Goal: Check status

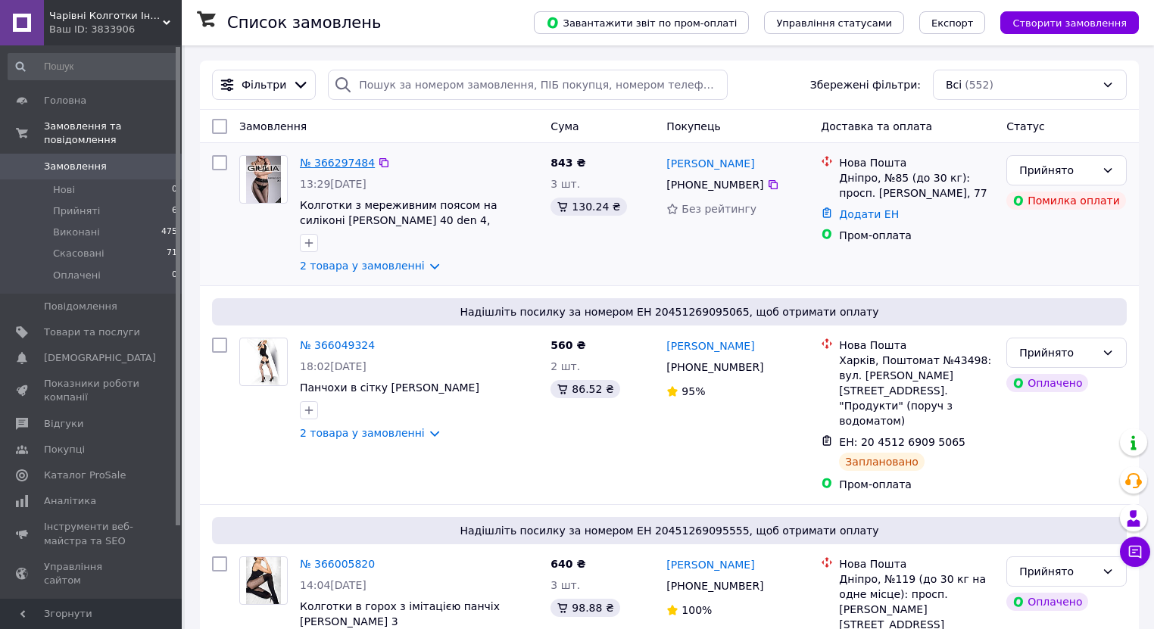
click at [321, 164] on link "№ 366297484" at bounding box center [337, 163] width 75 height 12
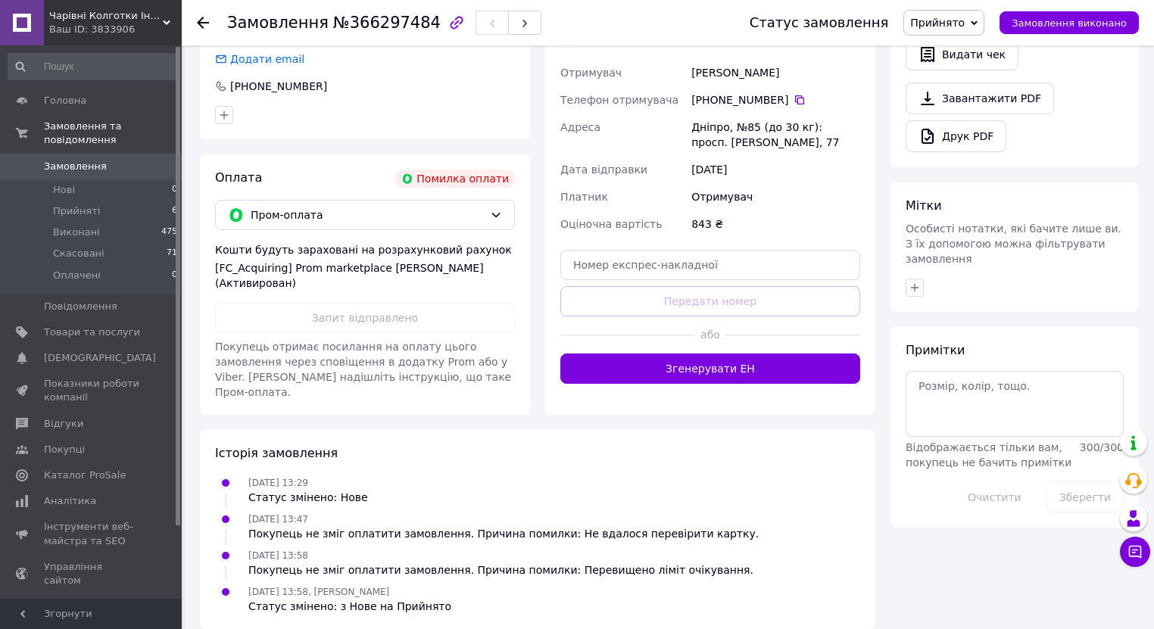
scroll to position [561, 0]
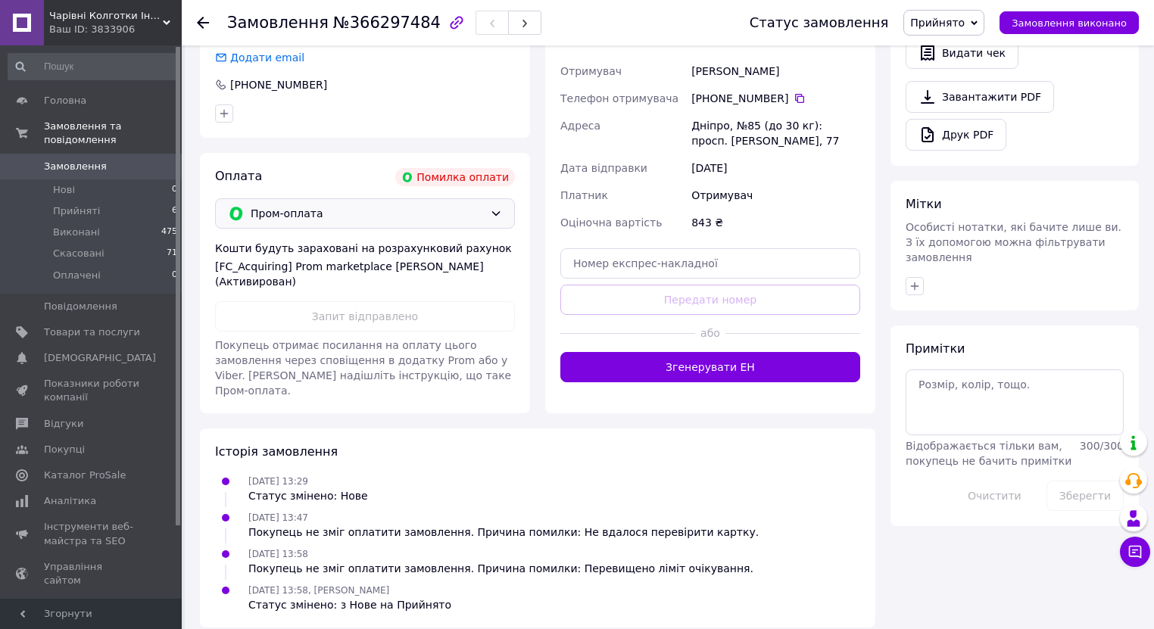
click at [494, 214] on icon at bounding box center [496, 213] width 8 height 5
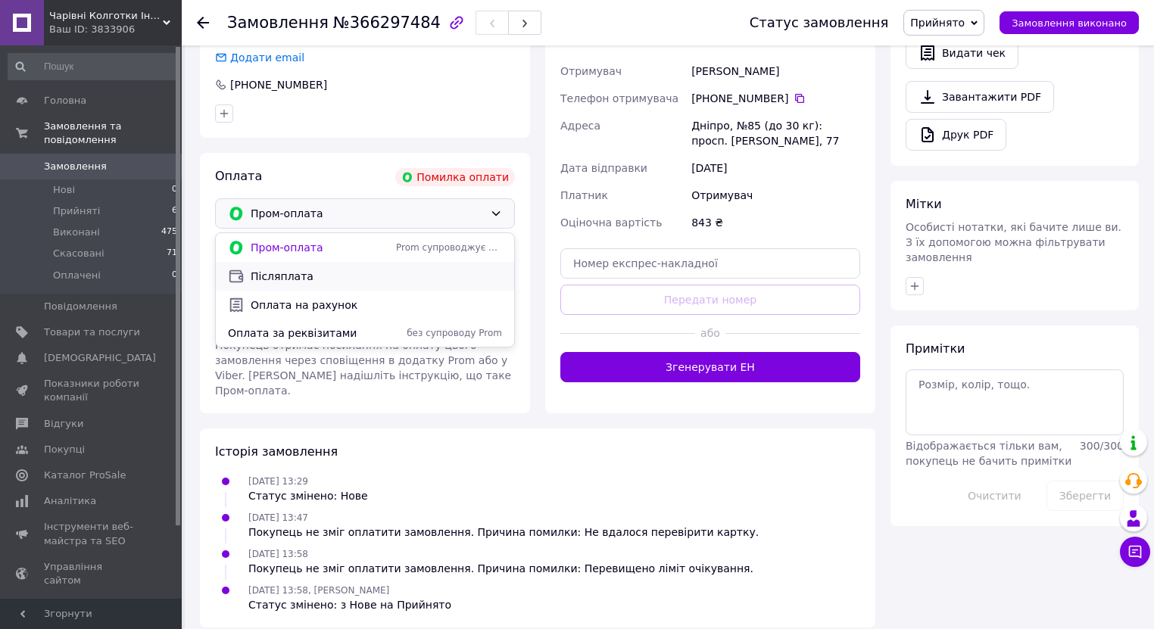
click at [273, 275] on span "Післяплата" at bounding box center [376, 276] width 251 height 15
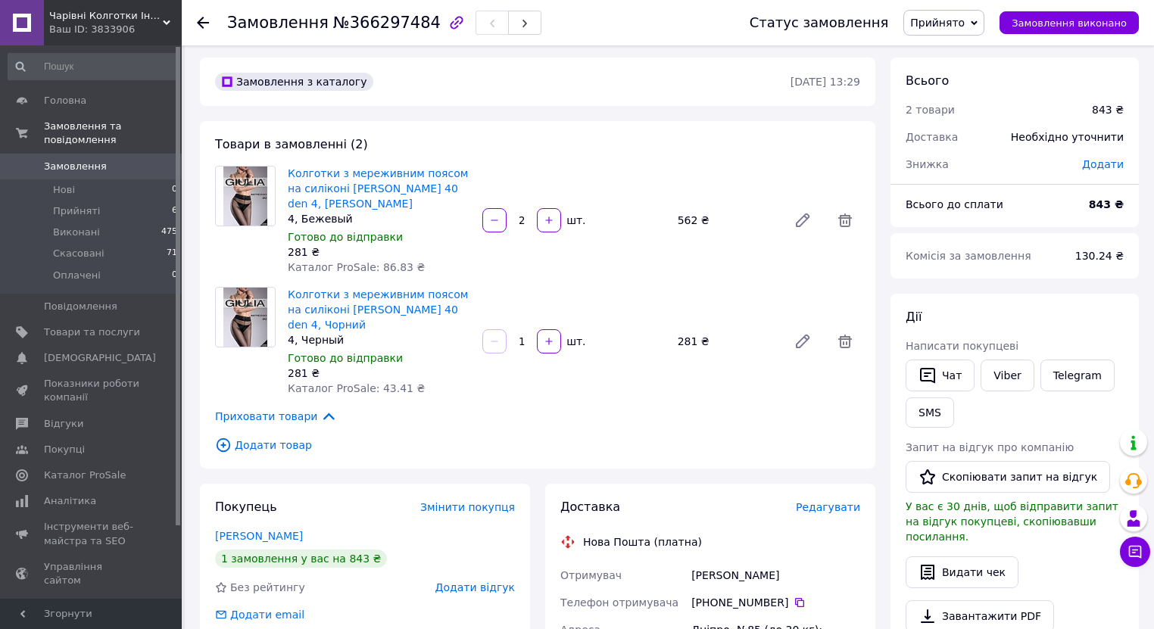
scroll to position [0, 0]
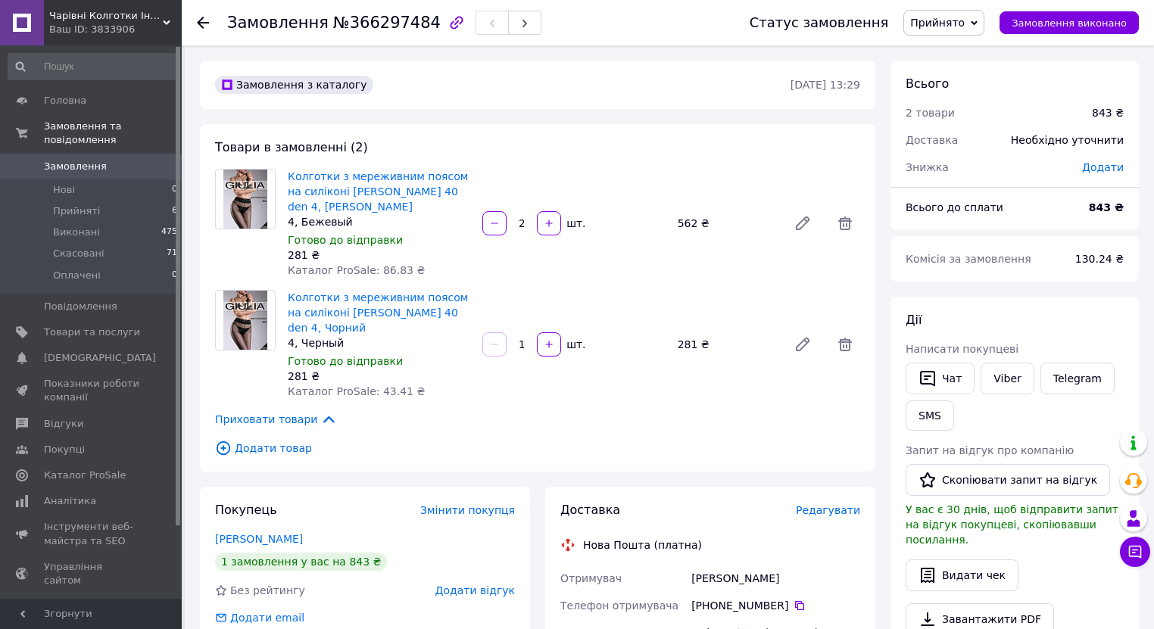
click at [55, 160] on span "Замовлення" at bounding box center [75, 167] width 63 height 14
